Goal: Information Seeking & Learning: Learn about a topic

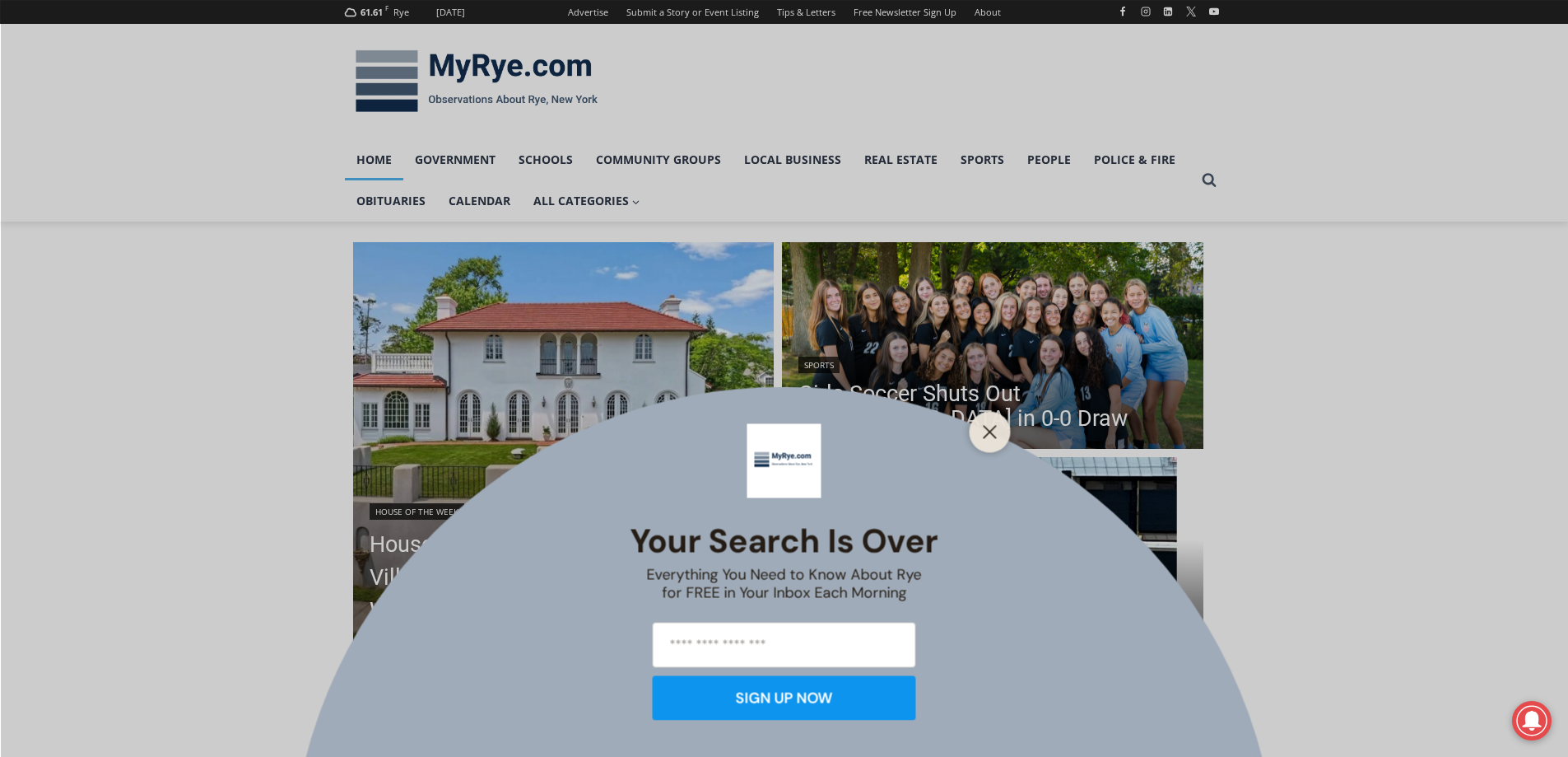
click at [971, 416] on div "Your Search is Over Everything You Need to Know About Rye for FREE in Your Inbo…" at bounding box center [784, 378] width 1568 height 757
click at [999, 436] on button "Close" at bounding box center [990, 431] width 23 height 23
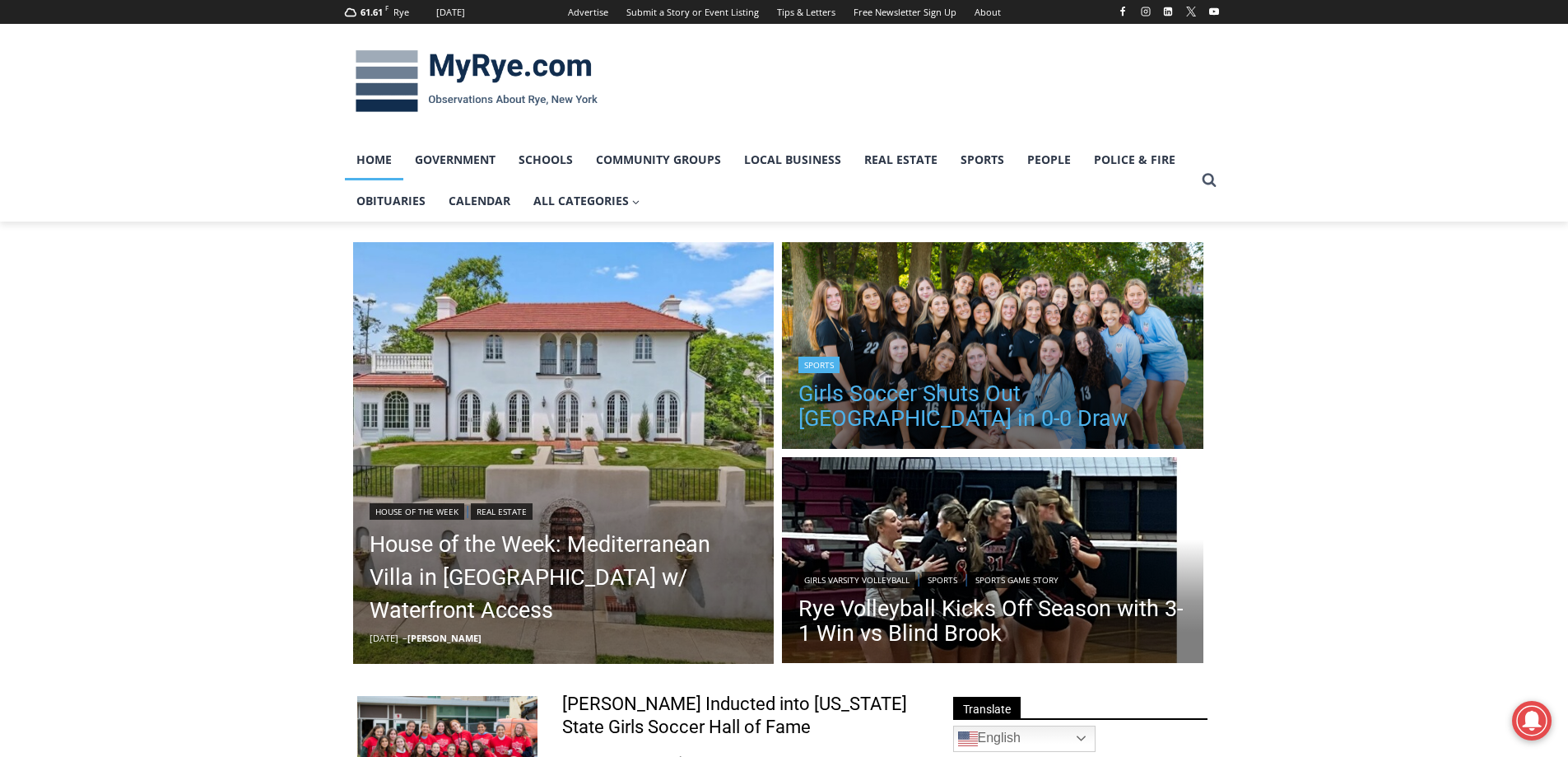
click at [989, 399] on link "Girls Soccer Shuts Out [GEOGRAPHIC_DATA] in 0-0 Draw" at bounding box center [993, 406] width 389 height 49
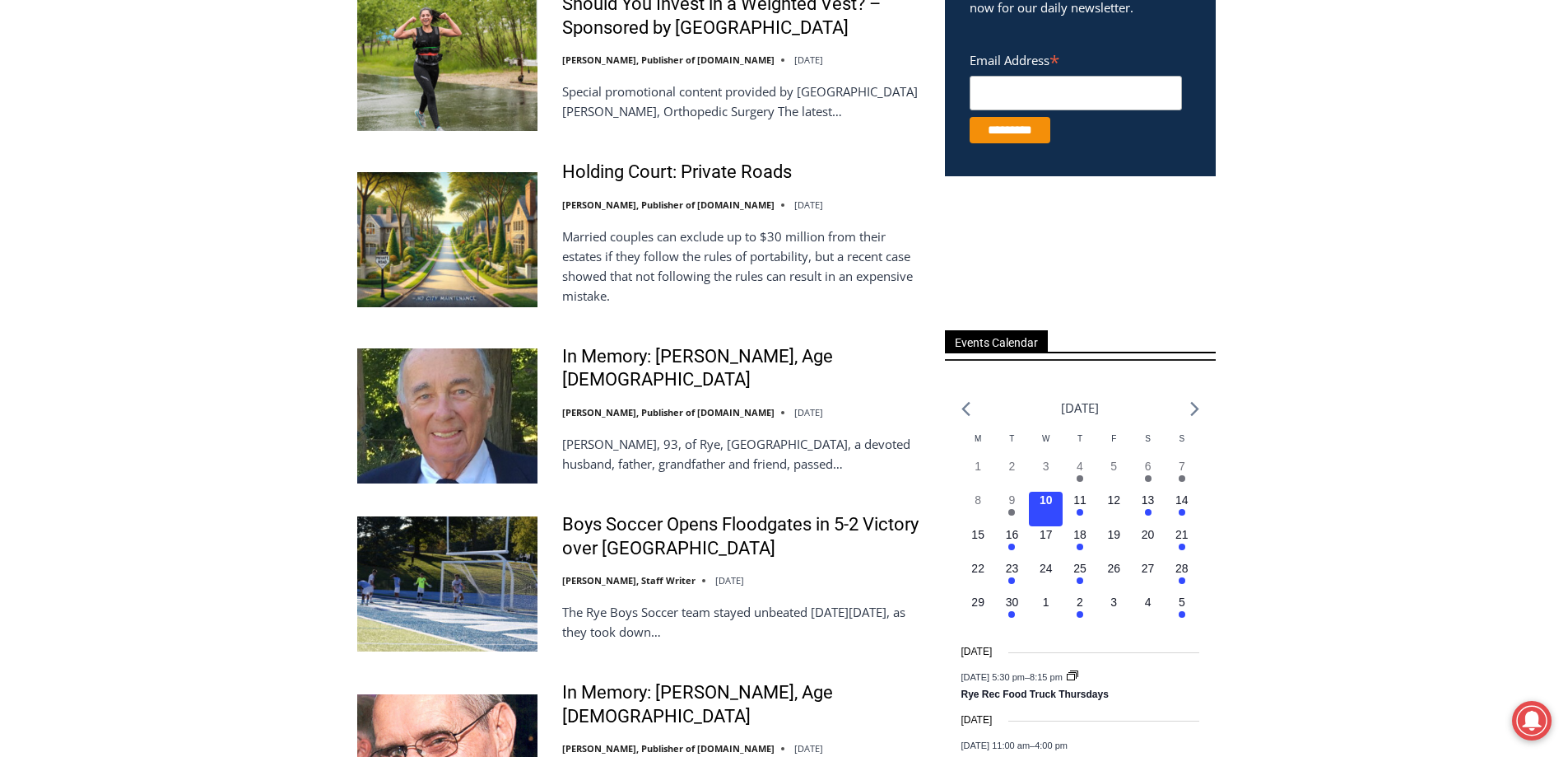
scroll to position [741, 0]
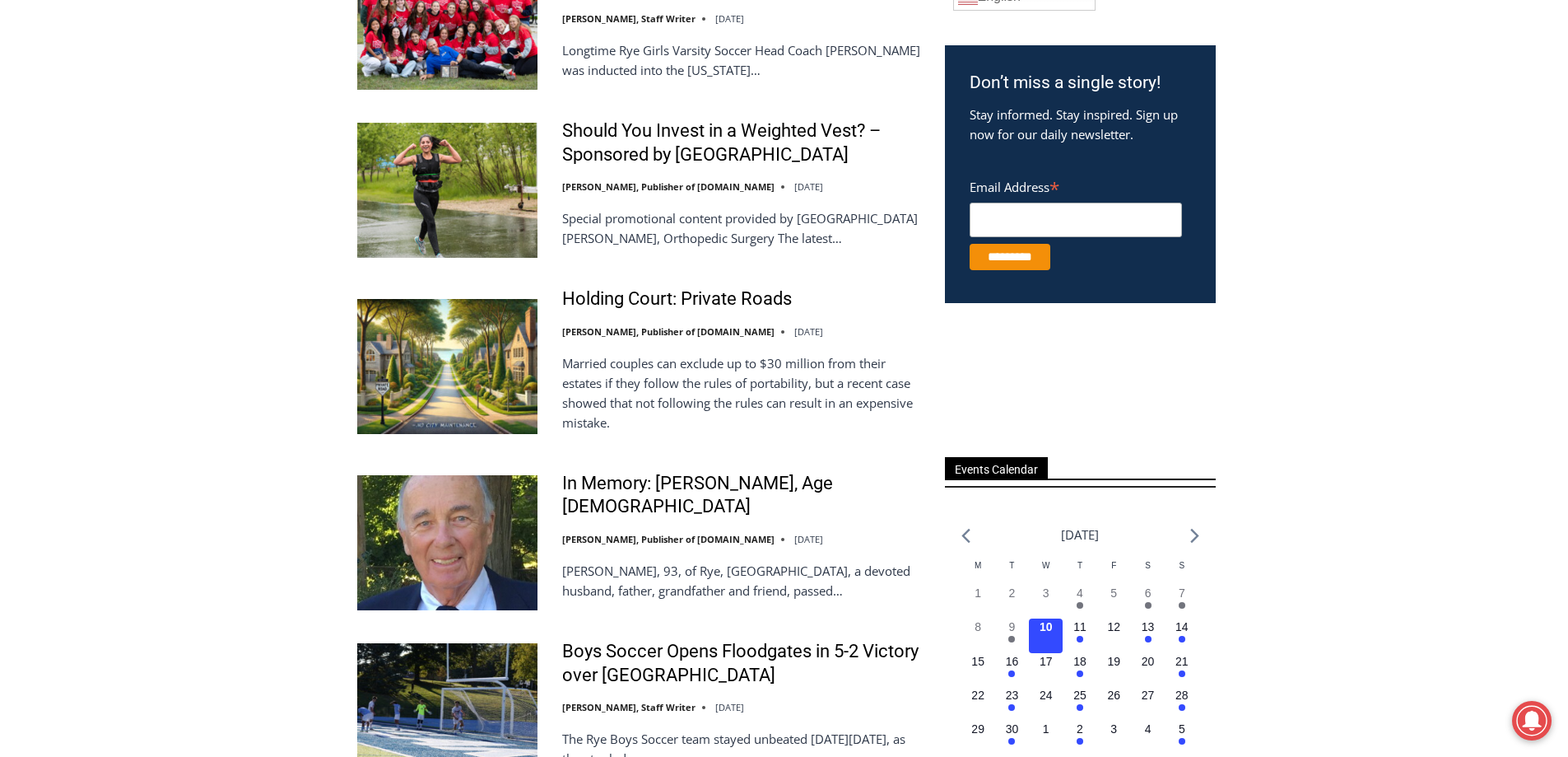
click at [632, 286] on ul "Rich Savage Inducted into New York State Girls Soccer Hall of Fame Charlie Morr…" at bounding box center [640, 709] width 567 height 1516
click at [635, 300] on link "Holding Court: Private Roads" at bounding box center [677, 299] width 230 height 24
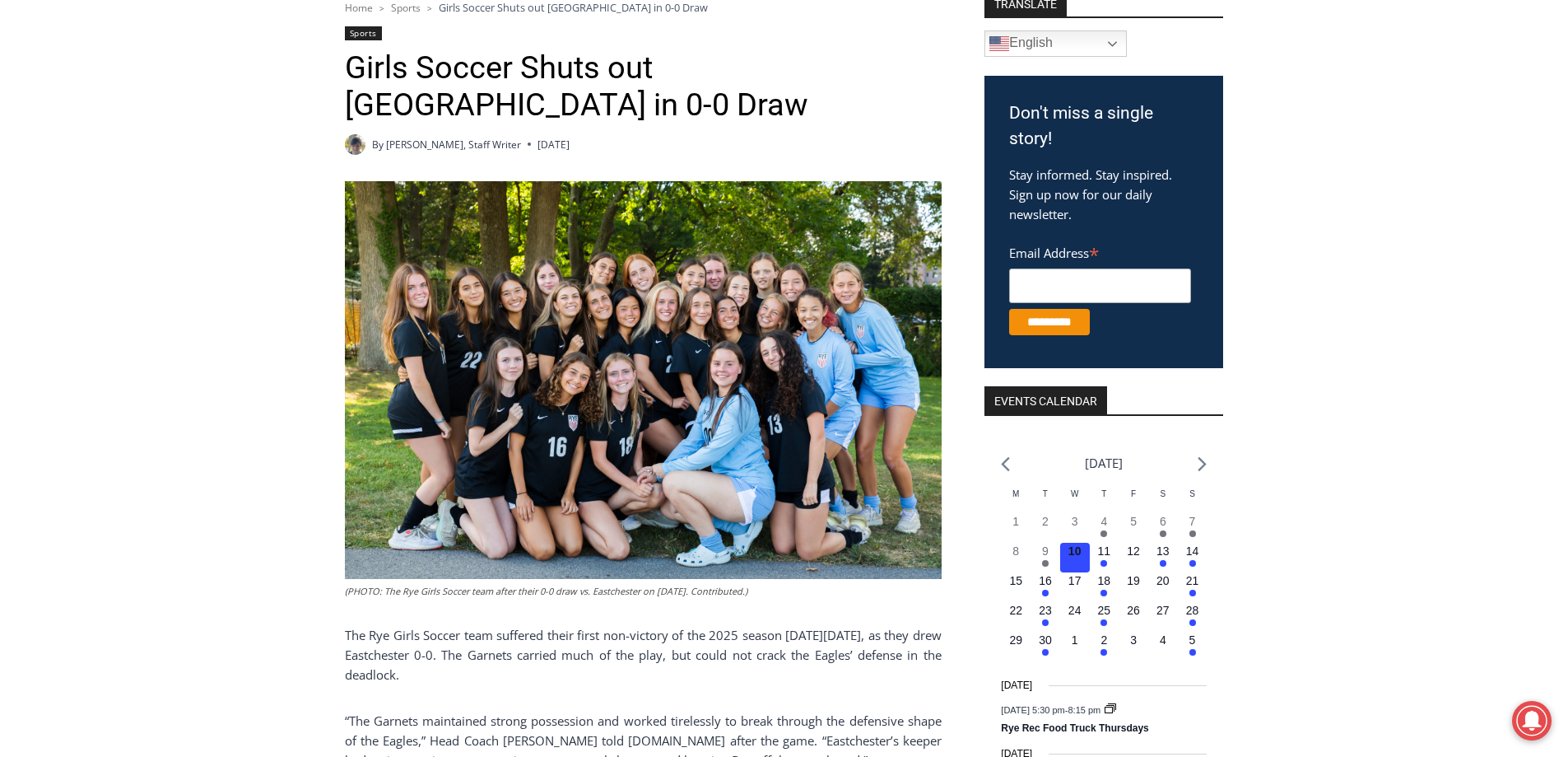
scroll to position [165, 0]
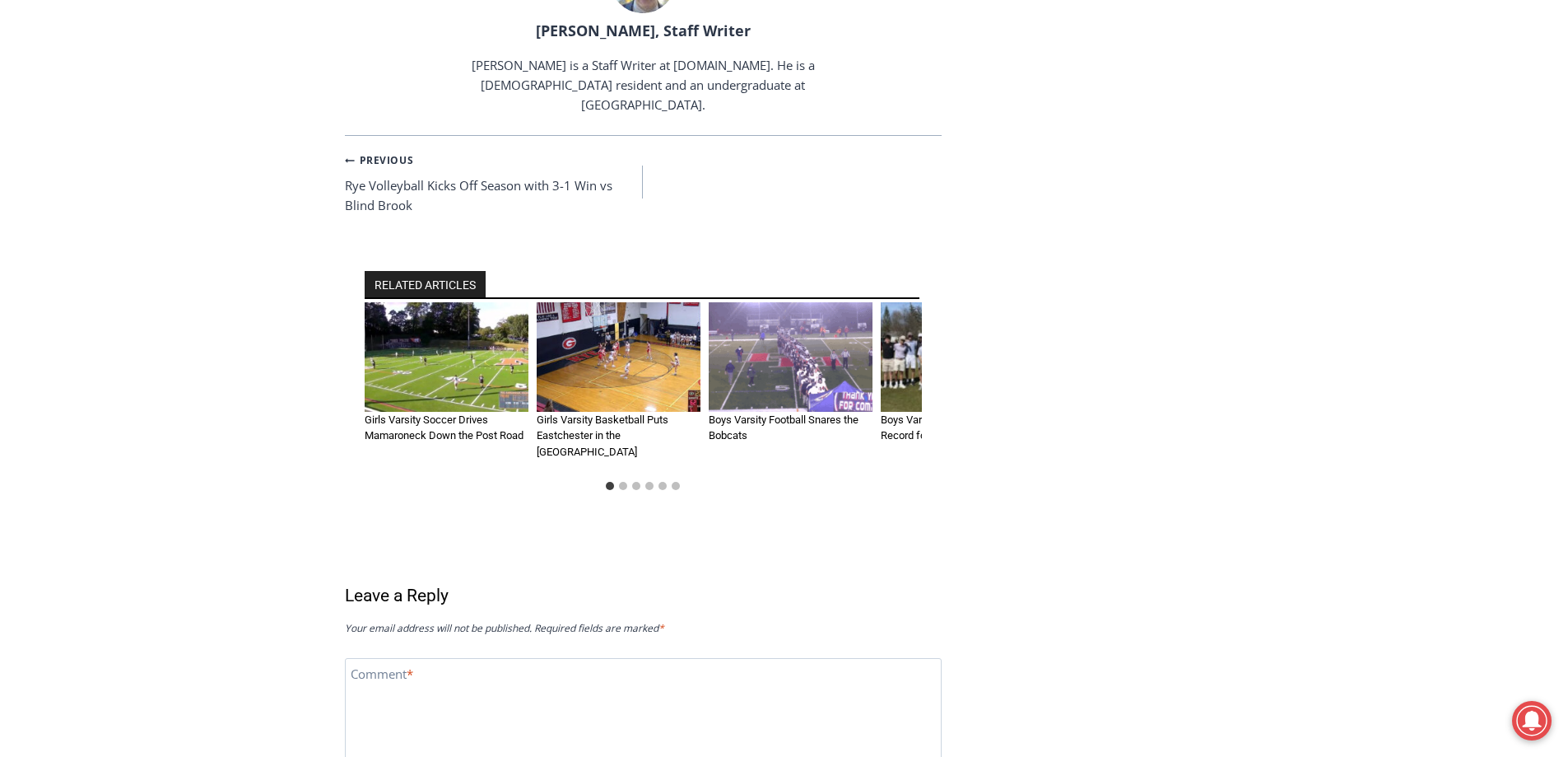
scroll to position [1894, 0]
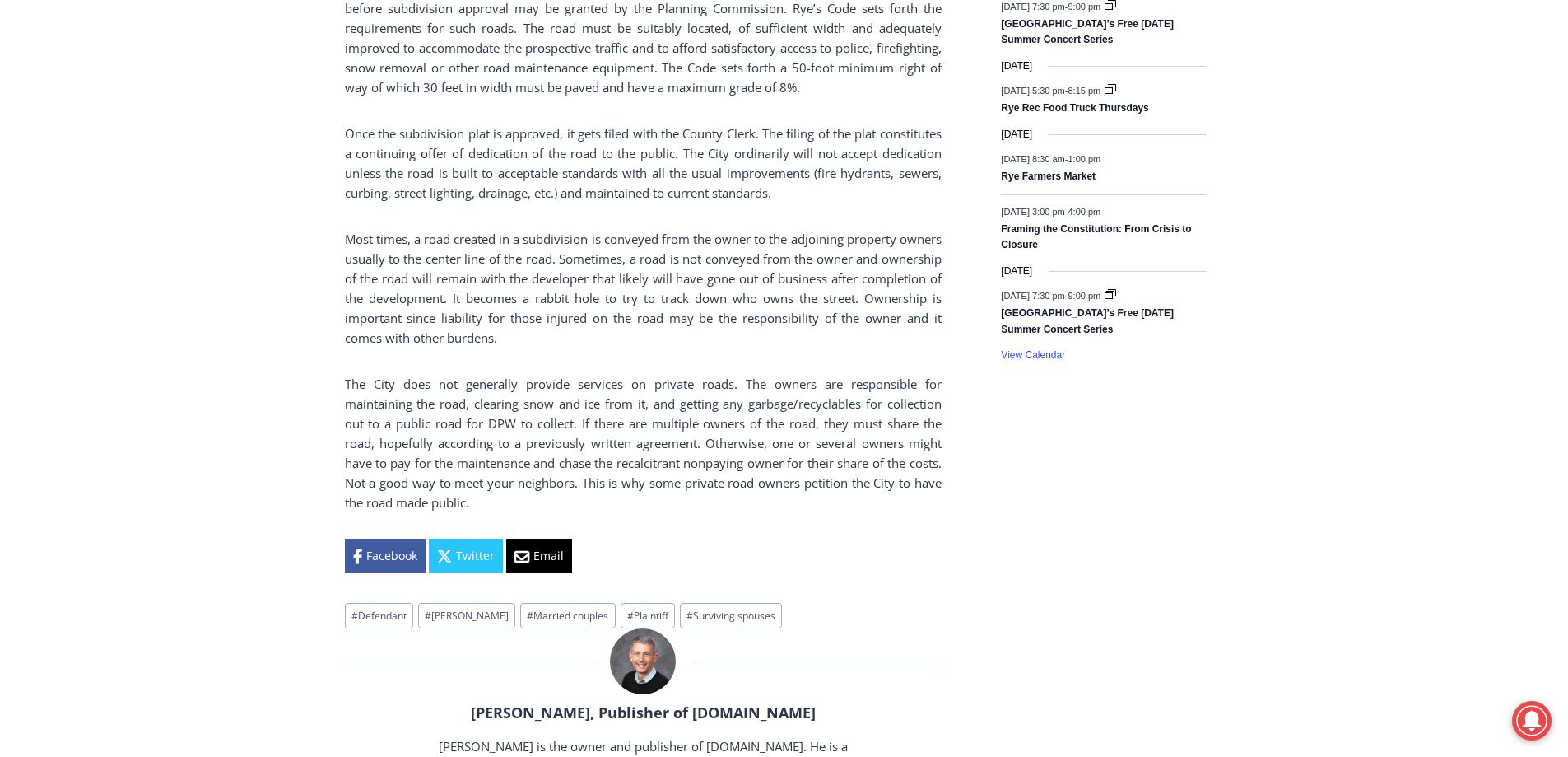
scroll to position [1318, 0]
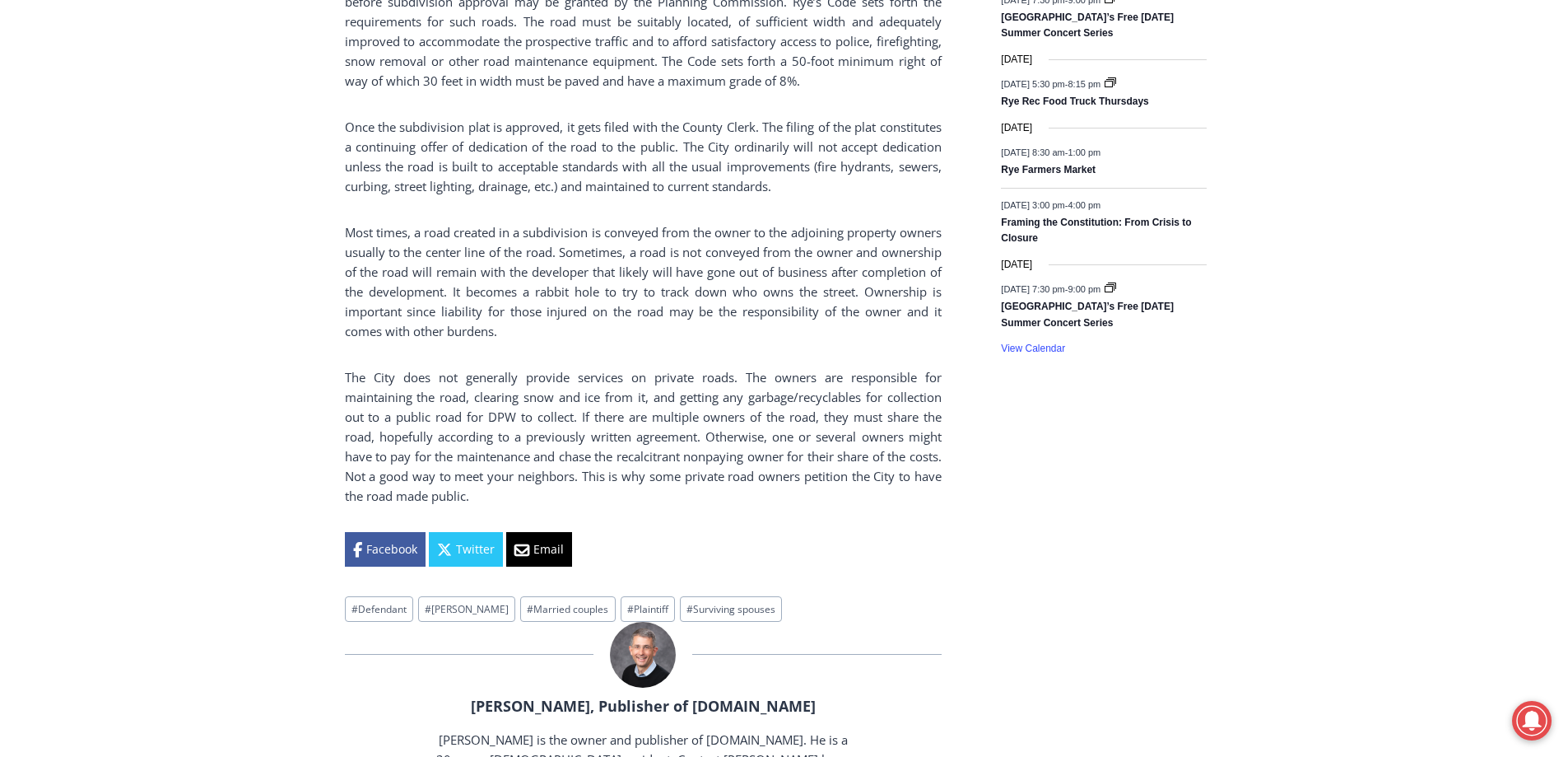
click at [241, 361] on div "Home > Government > New York State > Rye City Court > Holding Court > Holding C…" at bounding box center [784, 305] width 1568 height 2803
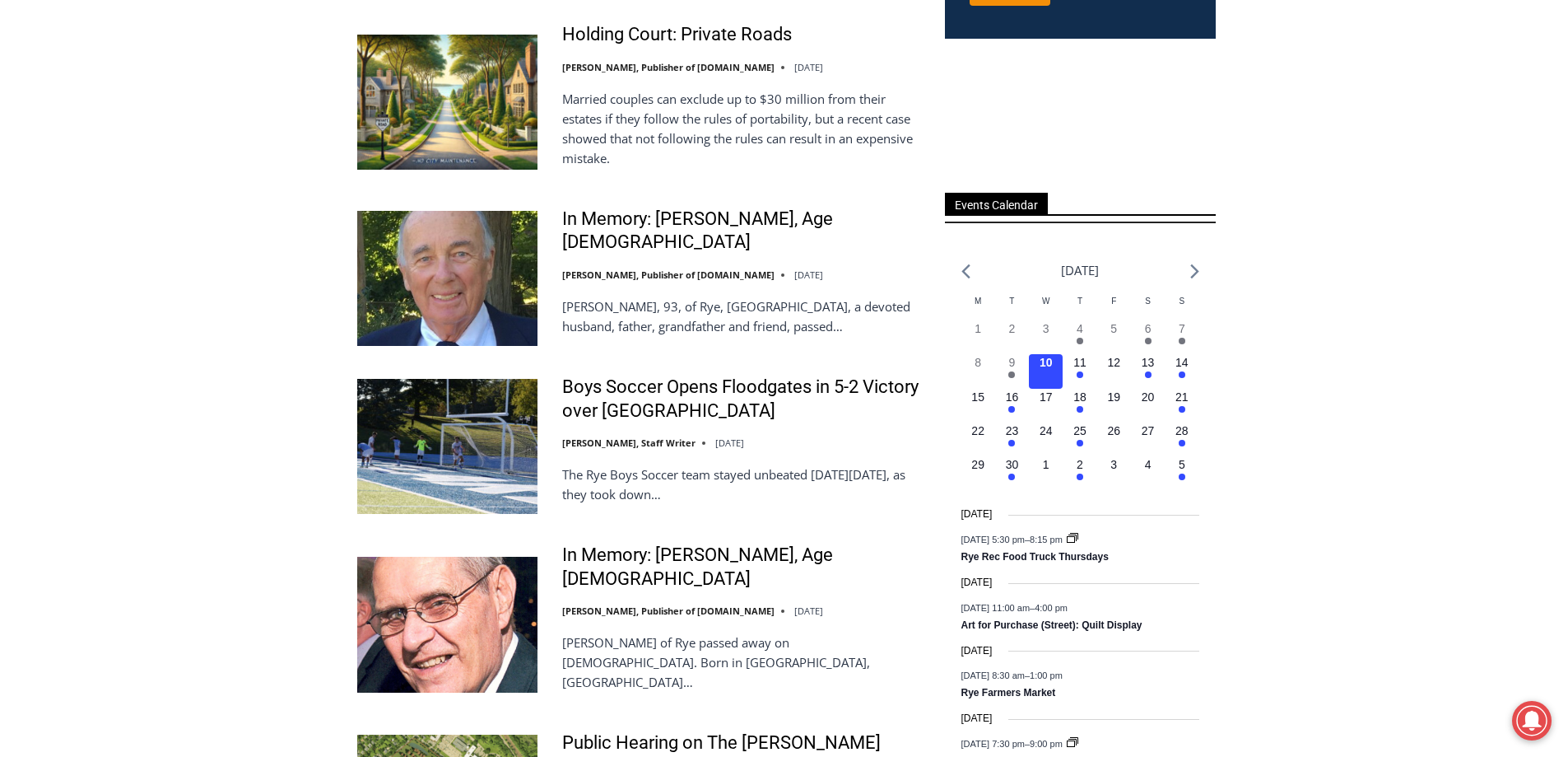
scroll to position [1071, 0]
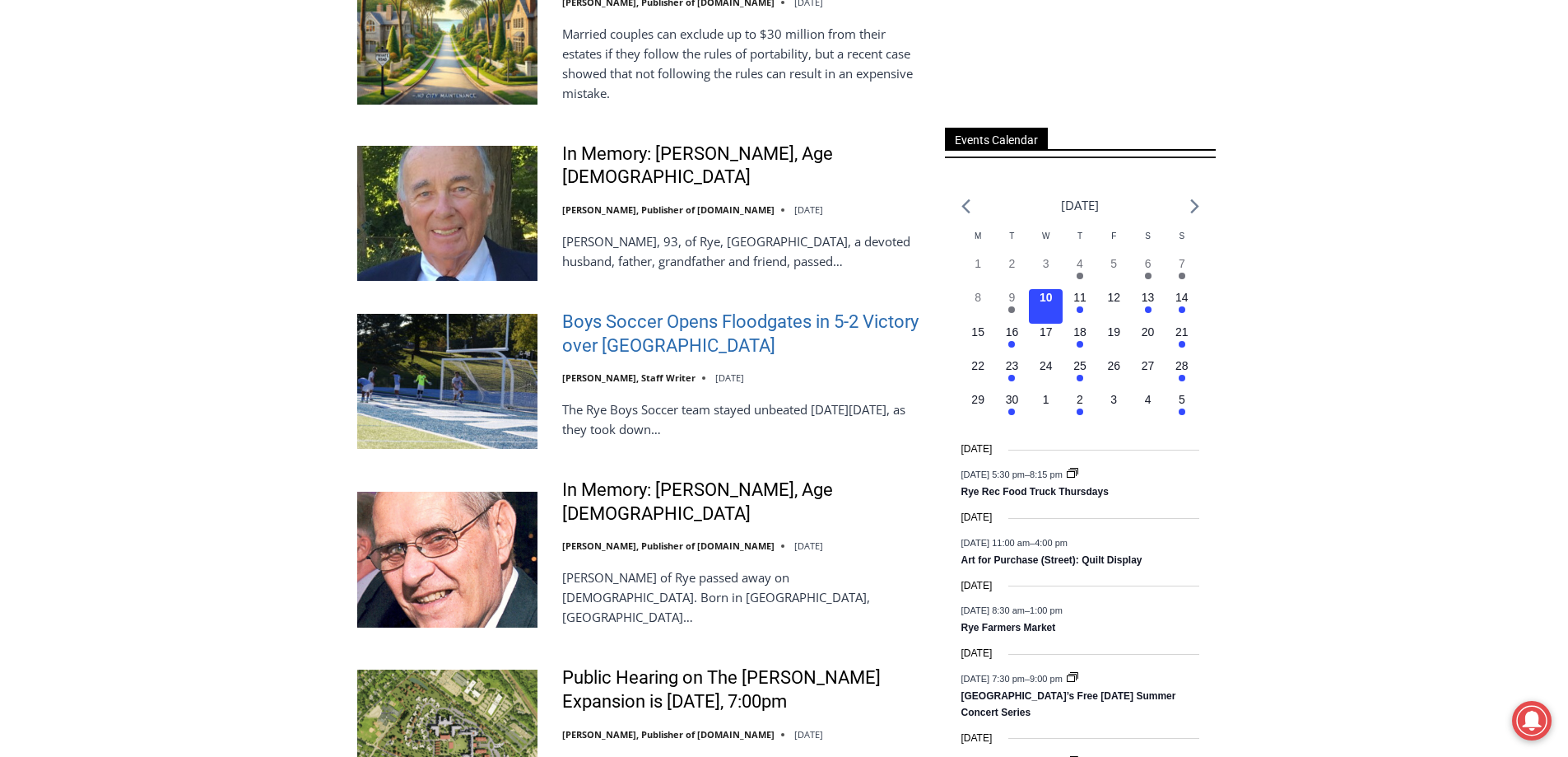
click at [692, 317] on link "Boys Soccer Opens Floodgates in 5-2 Victory over [GEOGRAPHIC_DATA]" at bounding box center [743, 333] width 361 height 47
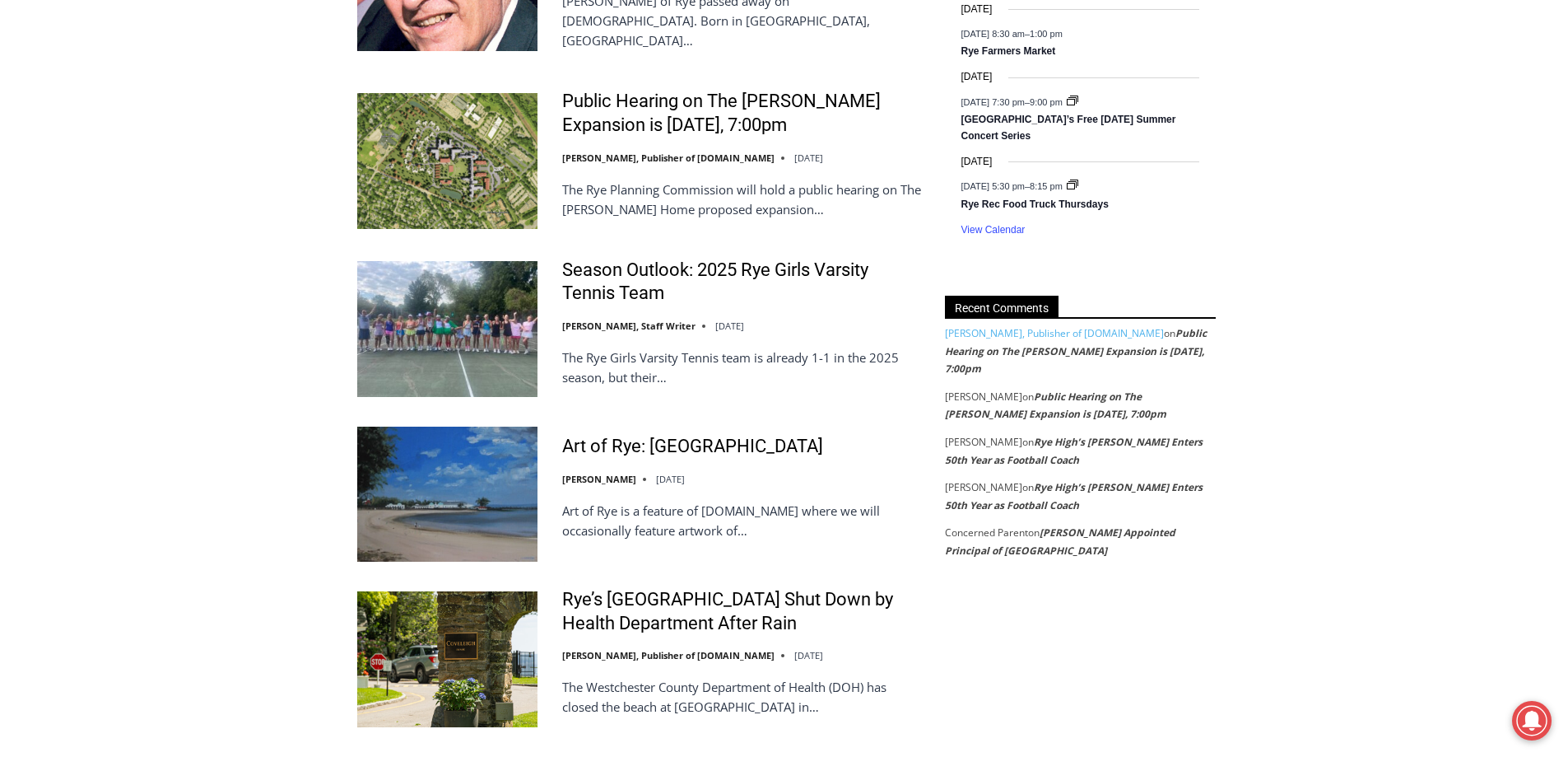
scroll to position [2059, 0]
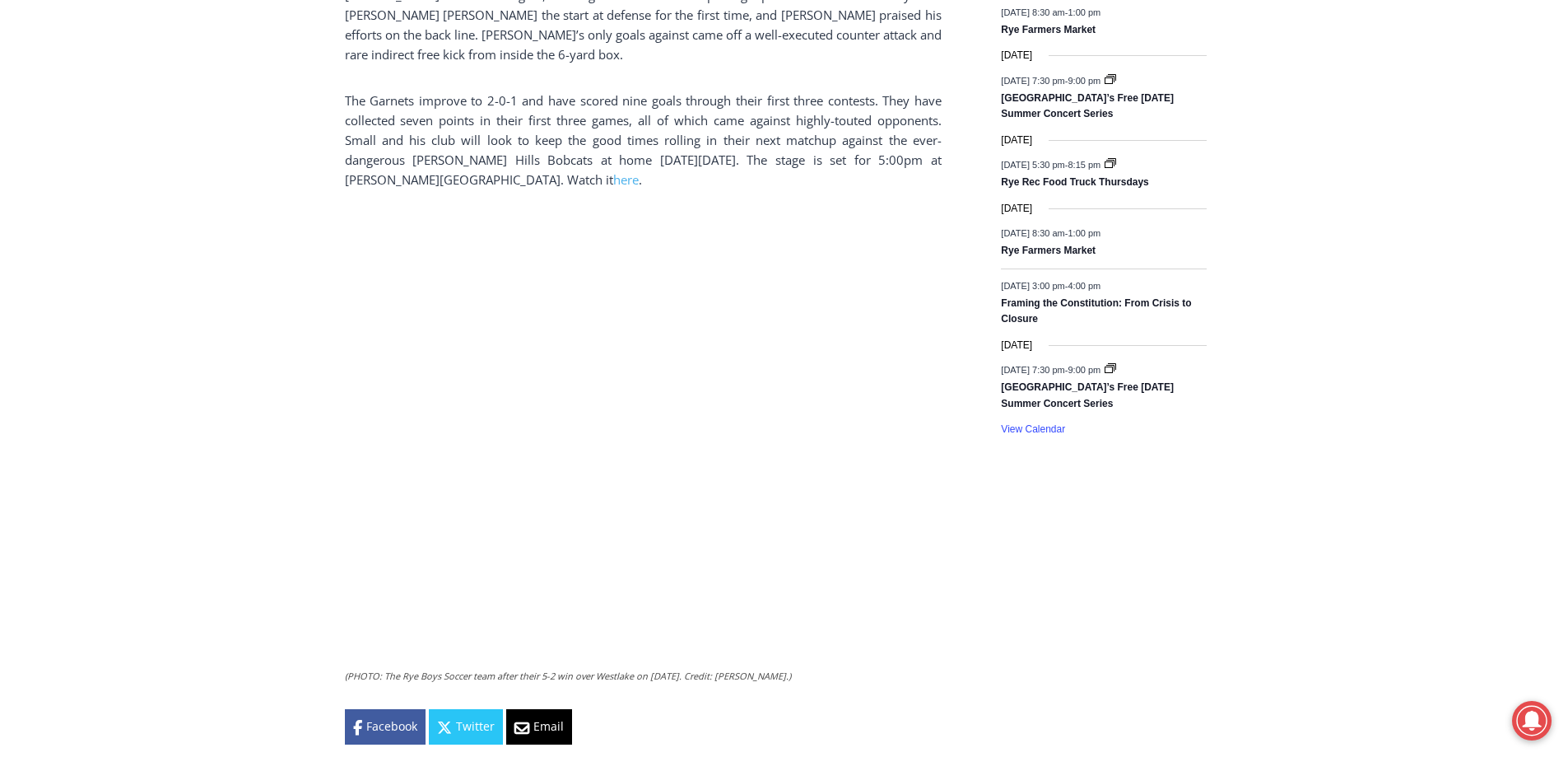
scroll to position [1235, 0]
